Goal: Task Accomplishment & Management: Complete application form

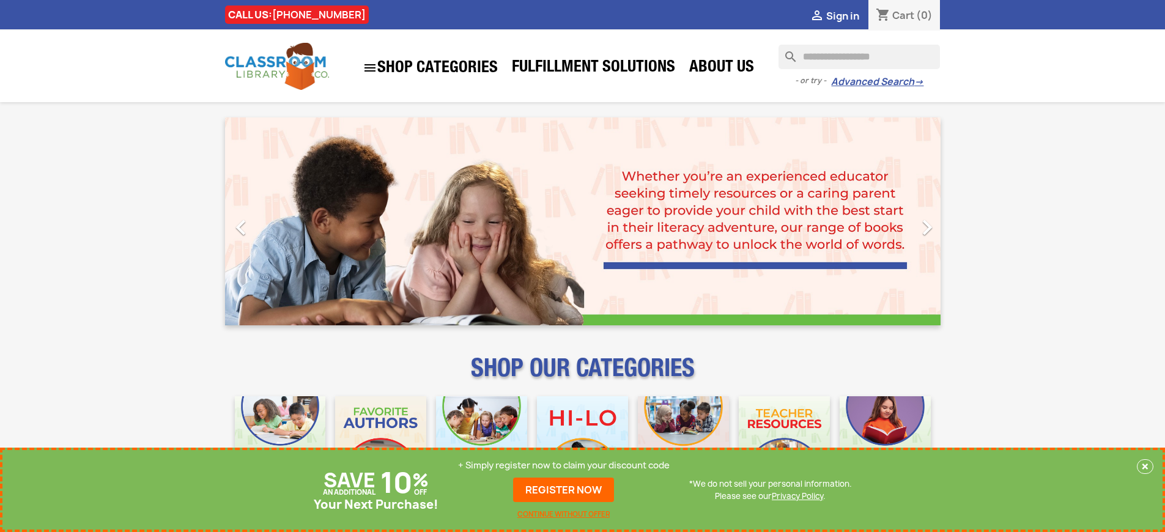
click at [567, 465] on p "+ Simply register now to claim your discount code" at bounding box center [564, 465] width 212 height 12
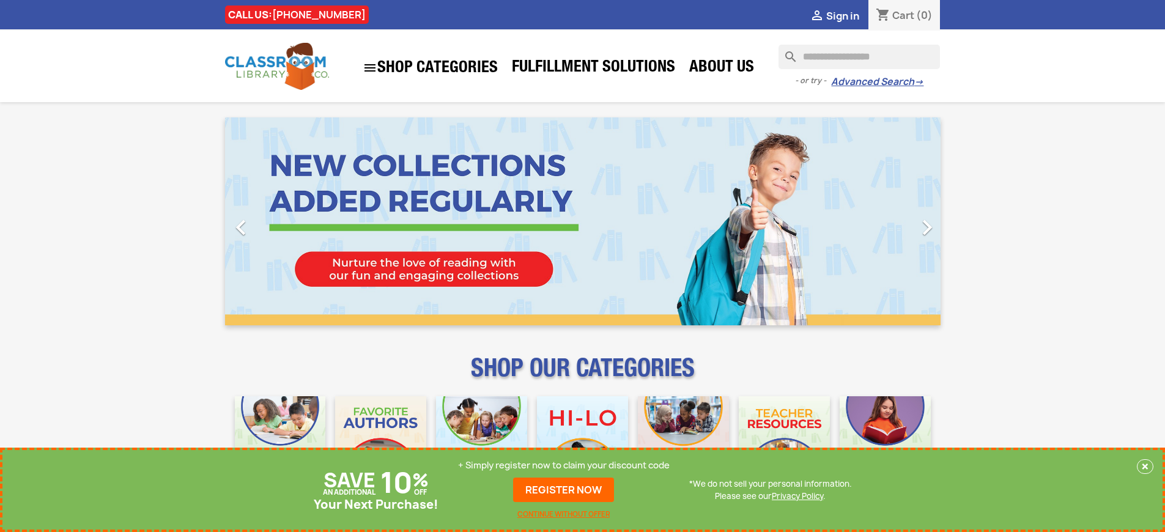
click at [567, 465] on p "+ Simply register now to claim your discount code" at bounding box center [564, 465] width 212 height 12
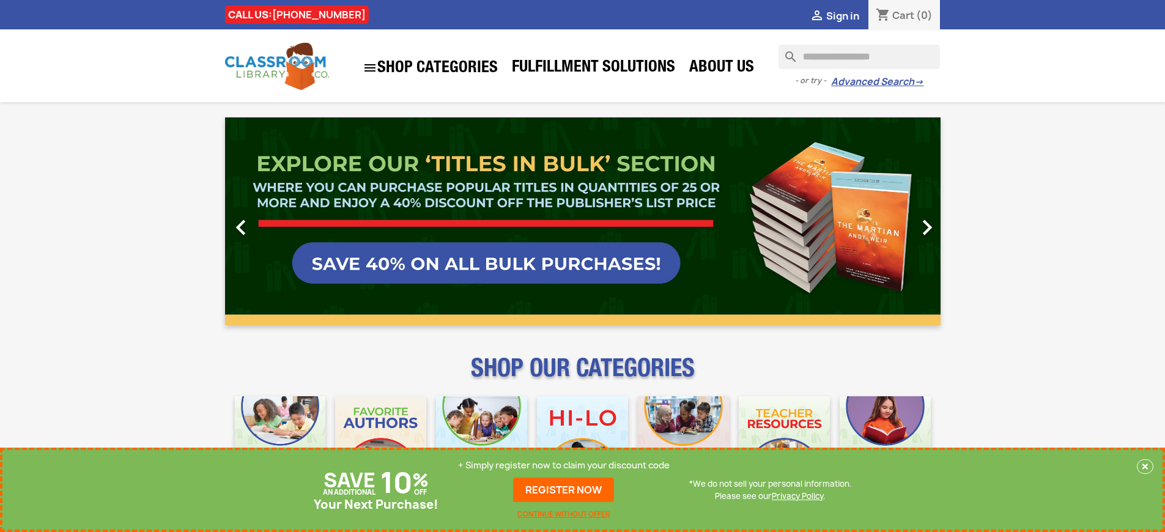
click at [567, 465] on p "+ Simply register now to claim your discount code" at bounding box center [564, 465] width 212 height 12
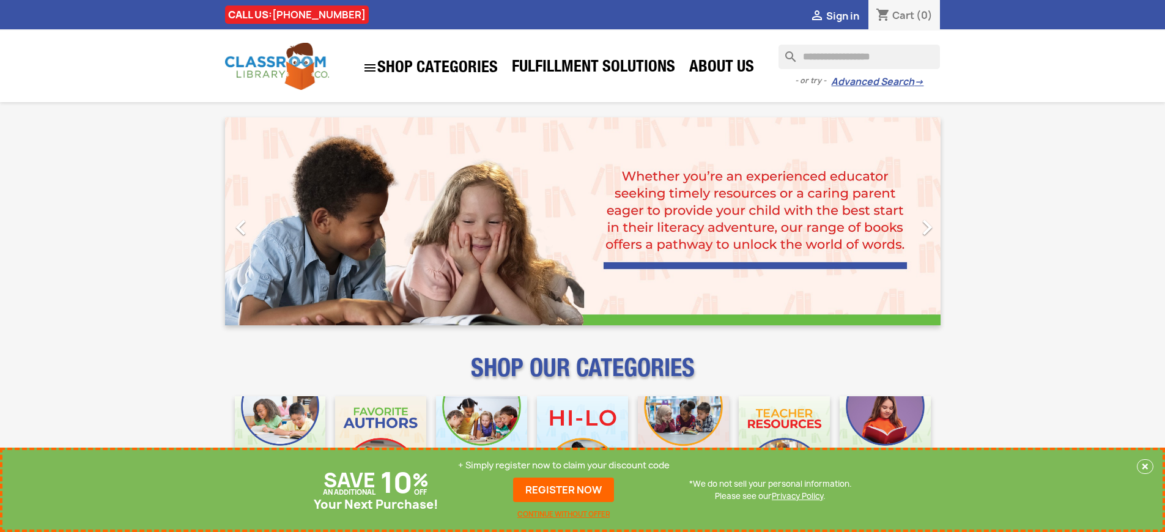
click at [567, 465] on p "+ Simply register now to claim your discount code" at bounding box center [564, 465] width 212 height 12
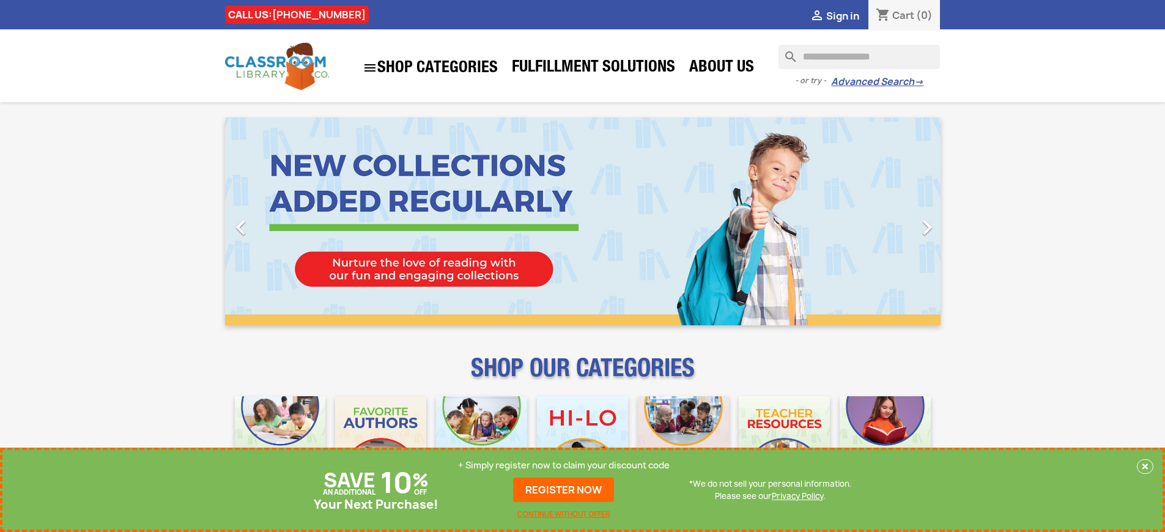
click at [567, 465] on p "+ Simply register now to claim your discount code" at bounding box center [564, 465] width 212 height 12
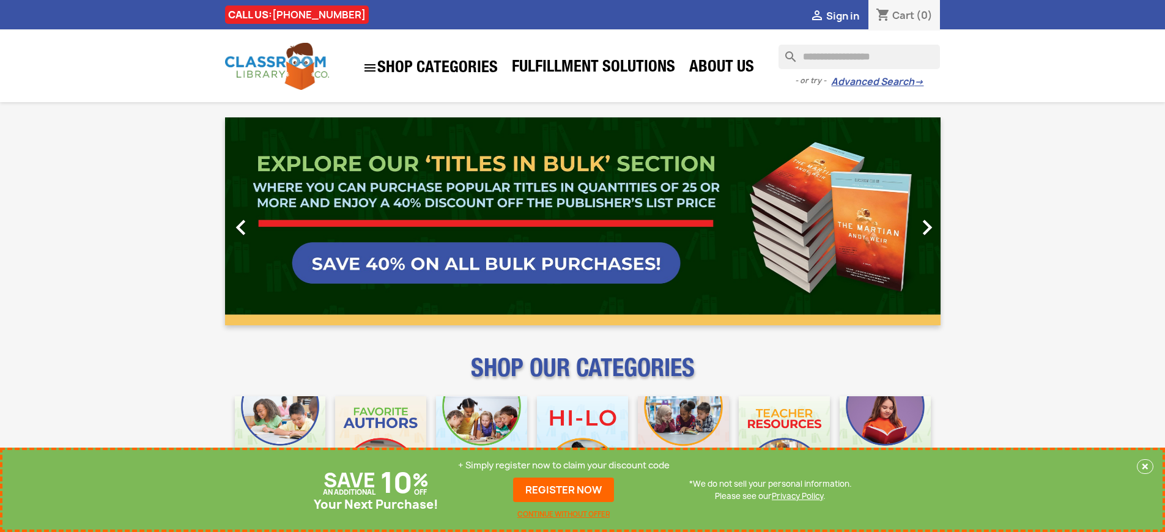
click at [567, 465] on p "+ Simply register now to claim your discount code" at bounding box center [564, 465] width 212 height 12
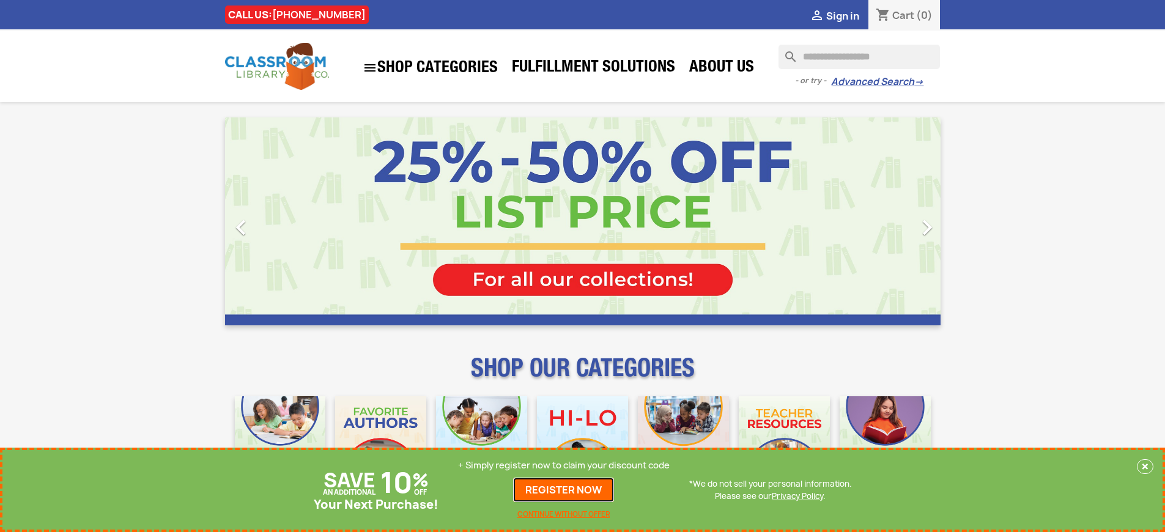
click at [567, 490] on link "REGISTER NOW" at bounding box center [563, 490] width 101 height 24
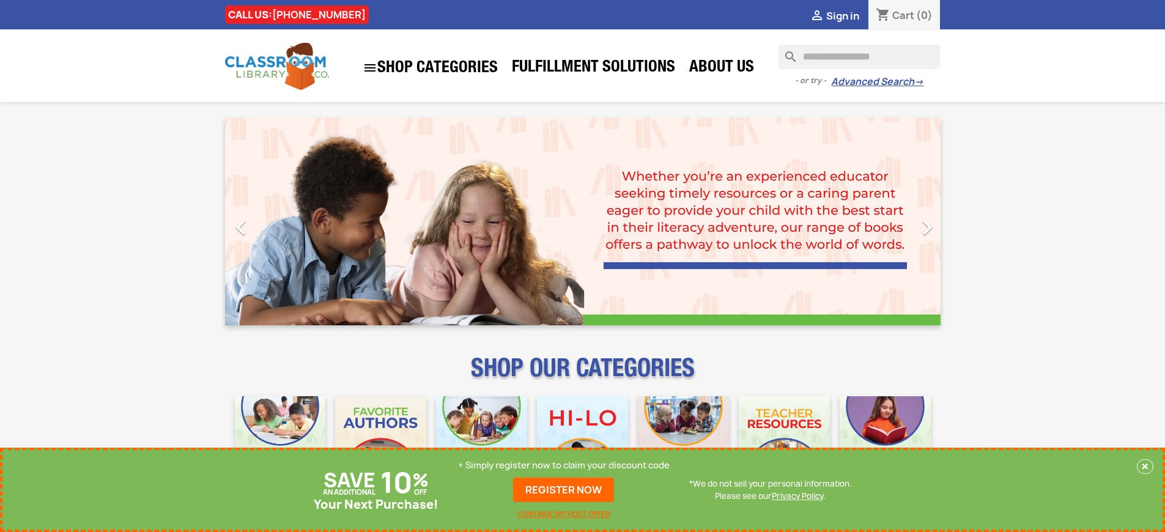
click at [567, 465] on p "+ Simply register now to claim your discount code" at bounding box center [564, 465] width 212 height 12
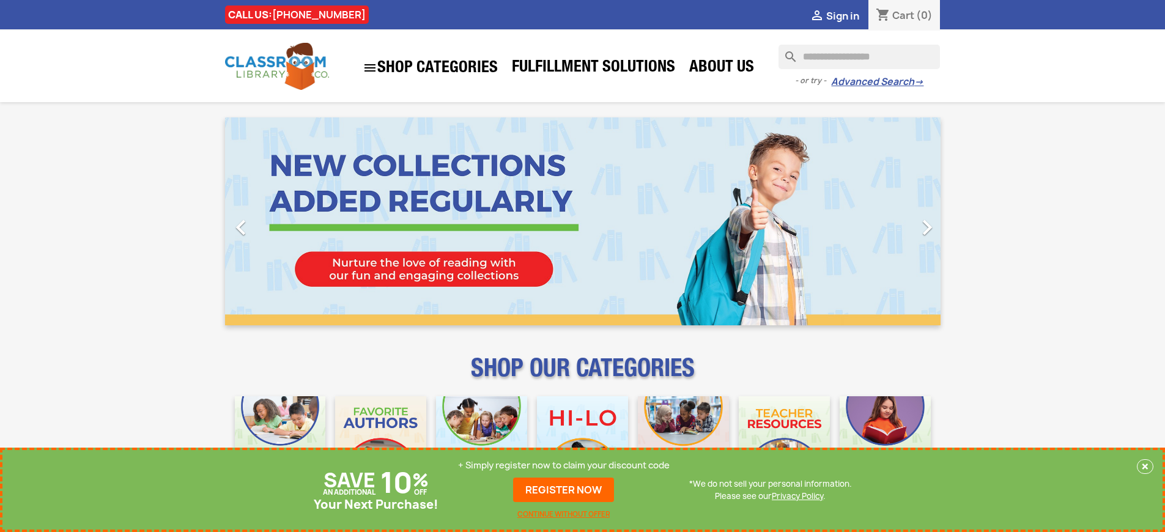
click at [567, 465] on p "+ Simply register now to claim your discount code" at bounding box center [564, 465] width 212 height 12
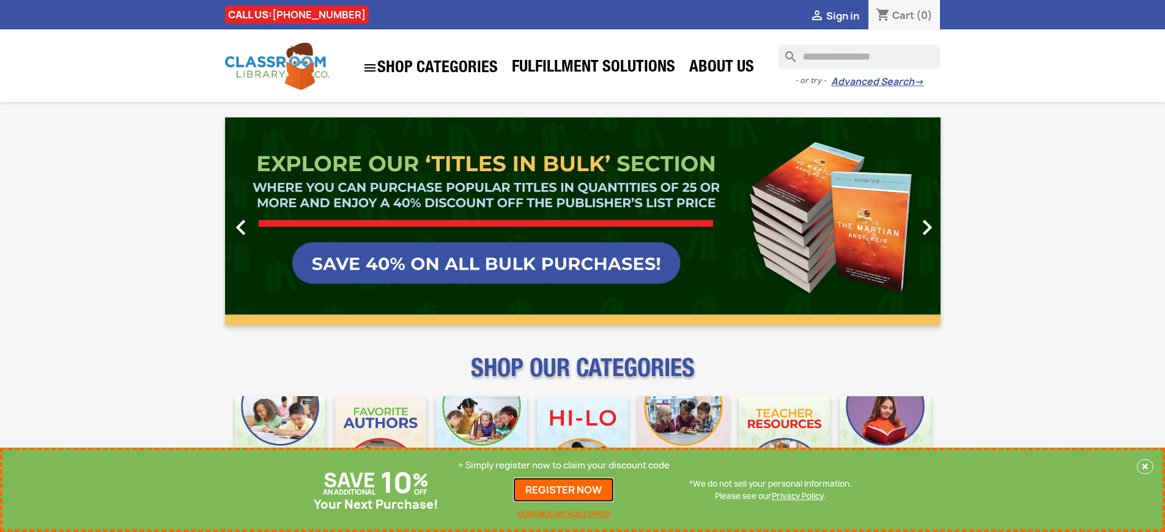
click at [567, 490] on link "REGISTER NOW" at bounding box center [563, 490] width 101 height 24
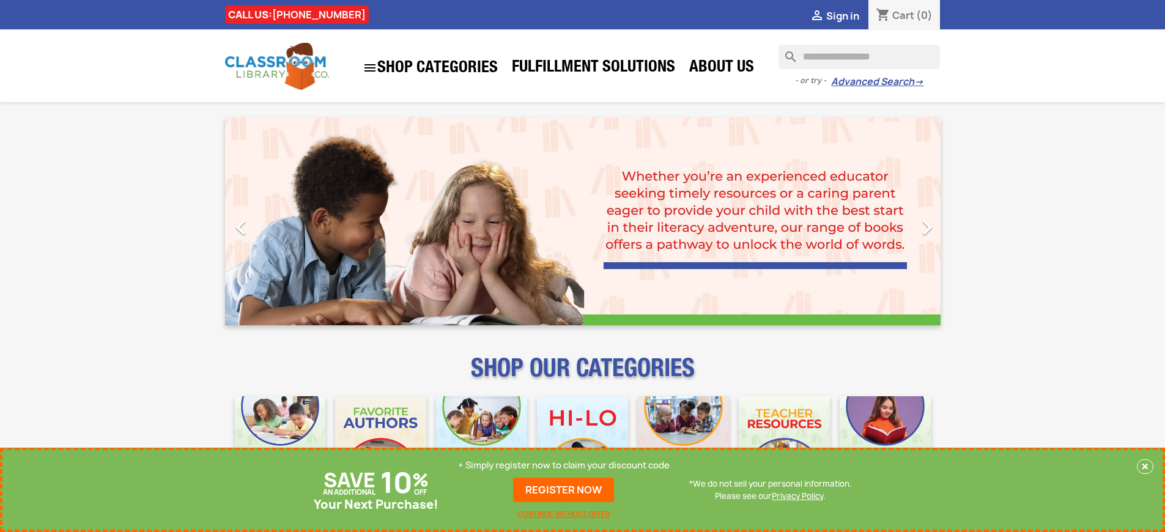
click at [567, 465] on p "+ Simply register now to claim your discount code" at bounding box center [564, 465] width 212 height 12
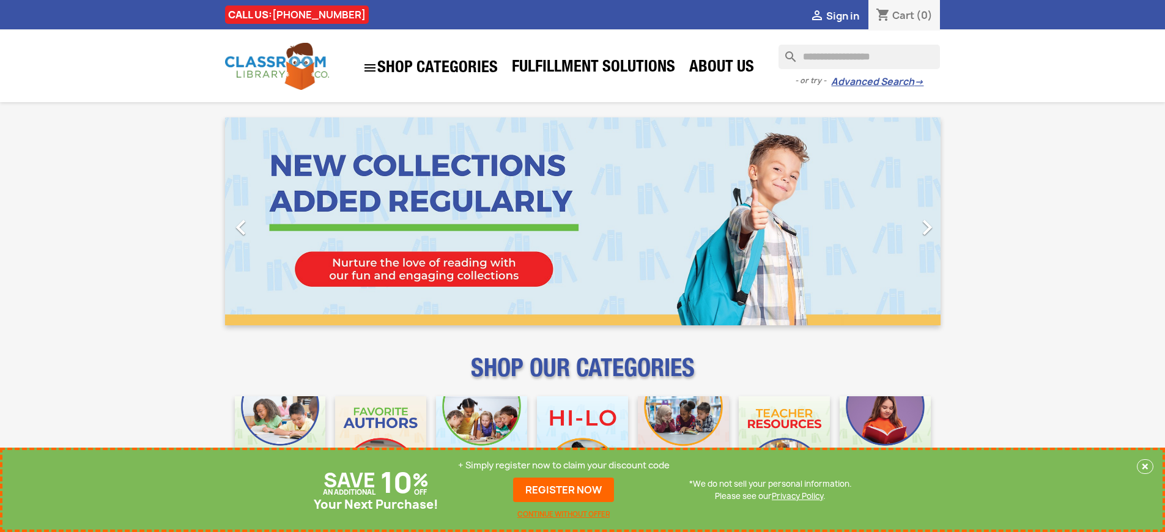
click at [567, 465] on p "+ Simply register now to claim your discount code" at bounding box center [564, 465] width 212 height 12
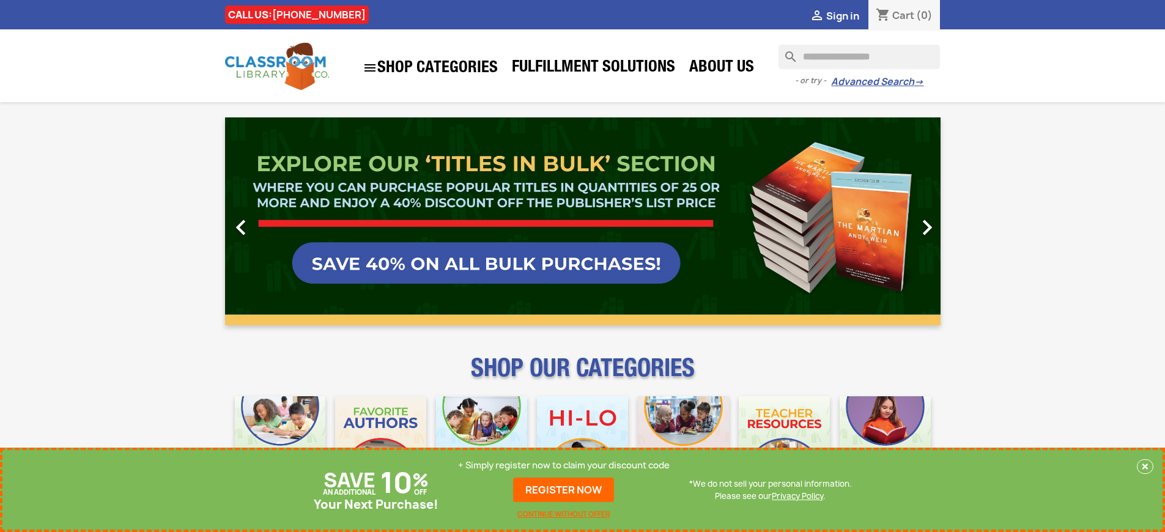
click at [567, 490] on link "REGISTER NOW" at bounding box center [563, 490] width 101 height 24
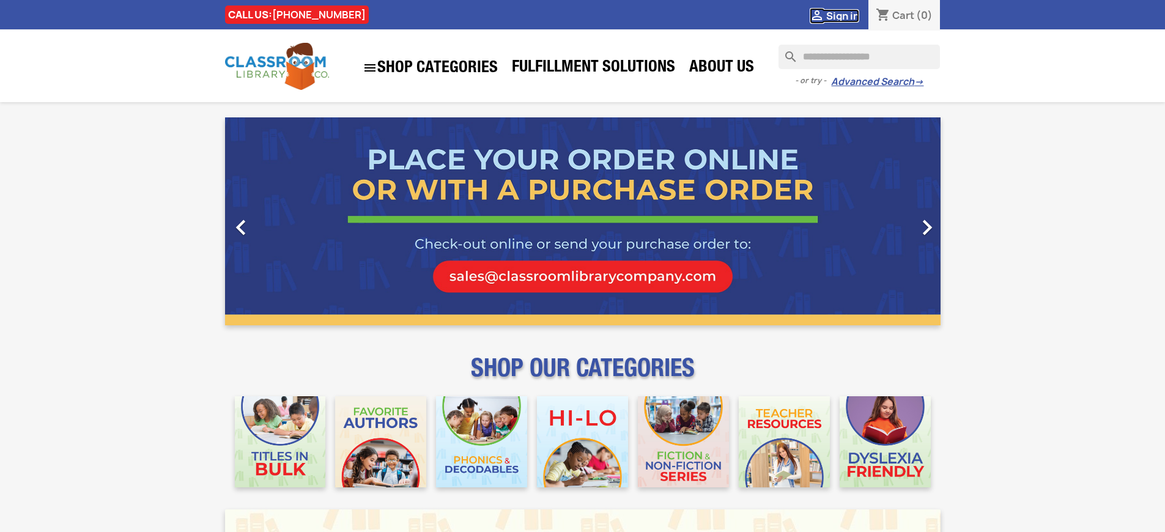
click at [848, 15] on span "Sign in" at bounding box center [842, 15] width 33 height 13
